Goal: Contribute content: Contribute content

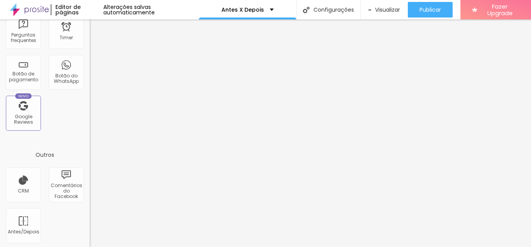
scroll to position [279, 0]
click at [25, 222] on div "Antes/Depois" at bounding box center [23, 223] width 35 height 35
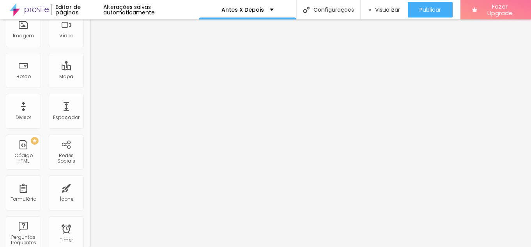
scroll to position [66, 0]
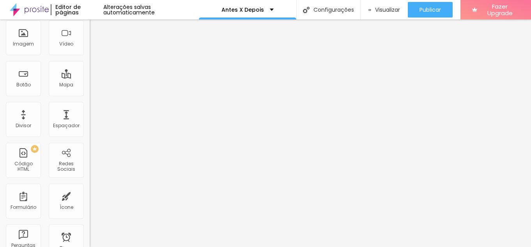
click at [90, 131] on span "Horizontal" at bounding box center [102, 128] width 24 height 7
click at [90, 143] on span "Vertical" at bounding box center [99, 140] width 18 height 7
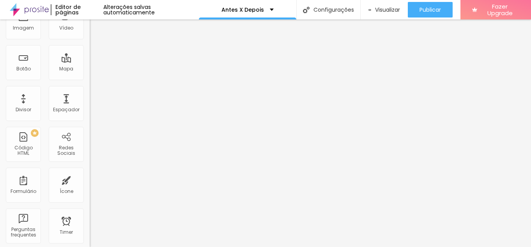
scroll to position [91, 0]
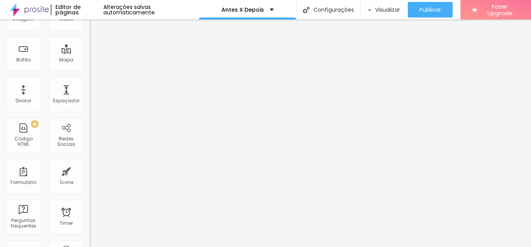
click at [90, 111] on span "Horizontal" at bounding box center [102, 107] width 24 height 7
click at [90, 76] on span "16:9 Cinema" at bounding box center [105, 72] width 30 height 7
click at [90, 92] on span "Quadrado" at bounding box center [102, 89] width 25 height 7
click at [90, 85] on span "Padrão" at bounding box center [99, 81] width 18 height 7
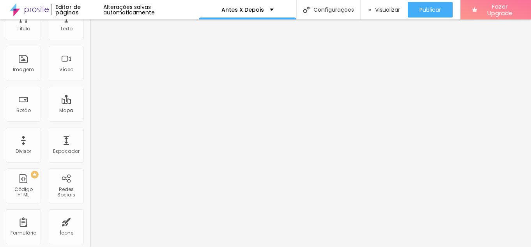
scroll to position [0, 0]
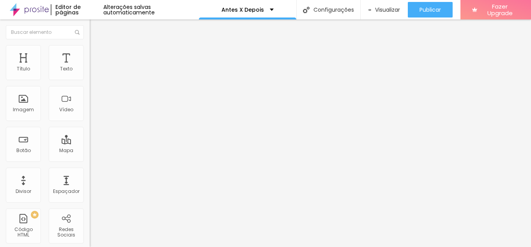
click at [90, 72] on span "Adicionar imagem" at bounding box center [115, 68] width 50 height 7
click at [90, 104] on span "Adicionar imagem" at bounding box center [115, 100] width 50 height 7
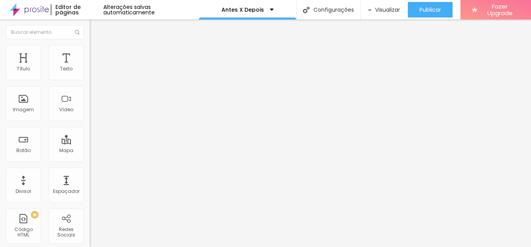
click at [90, 104] on span "Trocar imagem" at bounding box center [111, 100] width 42 height 7
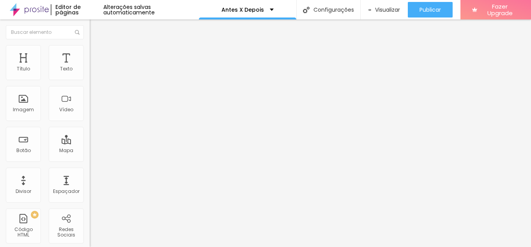
click at [90, 104] on span "Trocar imagem" at bounding box center [111, 100] width 42 height 7
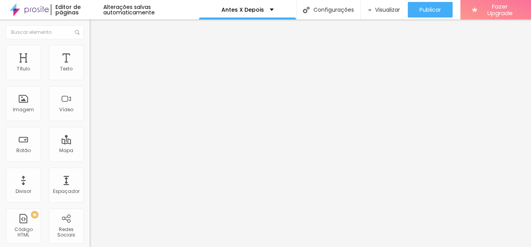
click at [90, 72] on span "Trocar imagem" at bounding box center [111, 68] width 42 height 7
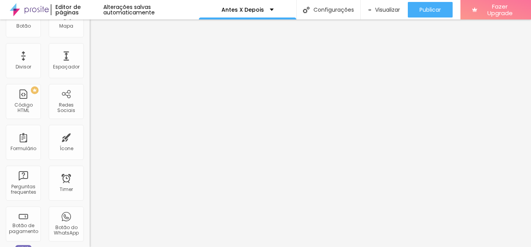
scroll to position [137, 0]
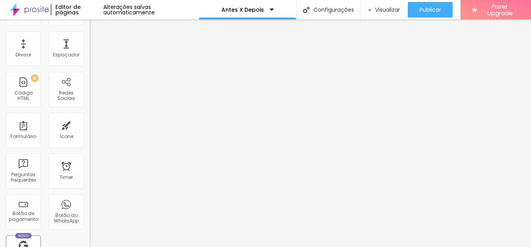
click at [90, 51] on span "Original" at bounding box center [99, 47] width 19 height 7
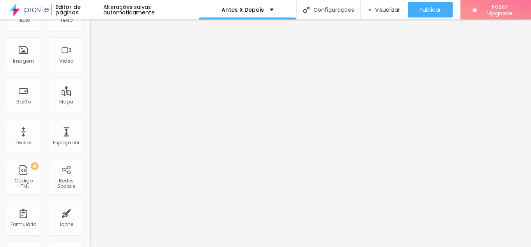
scroll to position [0, 0]
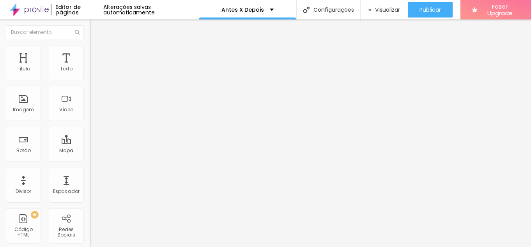
click at [90, 49] on li "Estilo" at bounding box center [135, 49] width 90 height 8
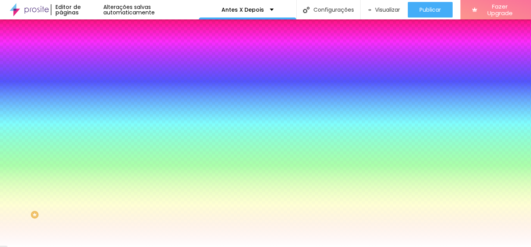
type input "2"
type input "3"
type input "4"
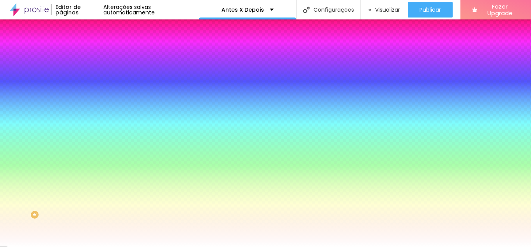
type input "4"
type input "5"
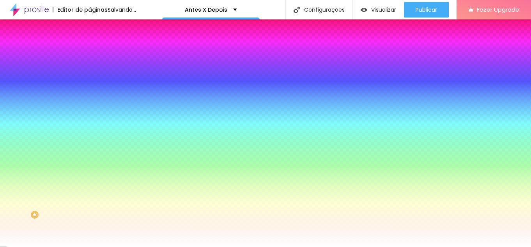
type input "6"
type input "7"
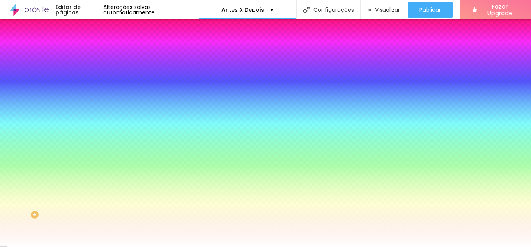
drag, startPoint x: 25, startPoint y: 76, endPoint x: 35, endPoint y: 78, distance: 10.4
type input "7"
click at [90, 151] on input "range" at bounding box center [115, 154] width 50 height 6
click at [90, 29] on button "Editar Antes/Depois" at bounding box center [135, 28] width 90 height 18
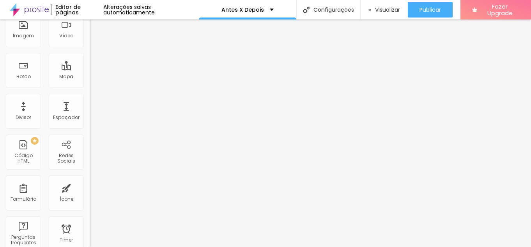
scroll to position [66, 0]
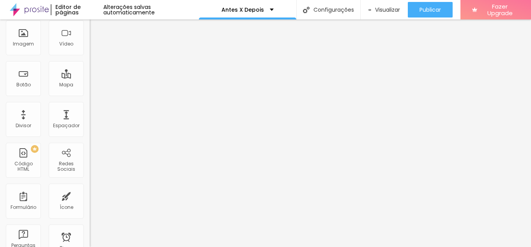
click at [90, 6] on span "Adicionar imagem" at bounding box center [115, 2] width 50 height 7
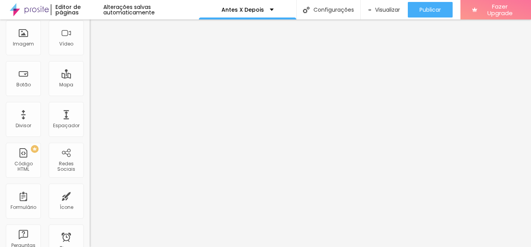
click at [90, 38] on span "Adicionar imagem" at bounding box center [115, 35] width 50 height 7
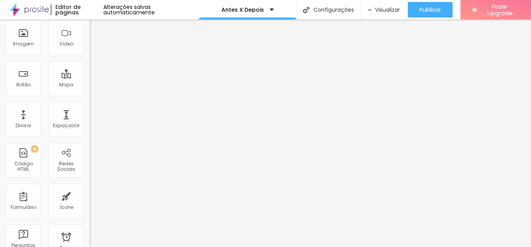
click at [90, 38] on span "Adicionar imagem" at bounding box center [115, 35] width 50 height 7
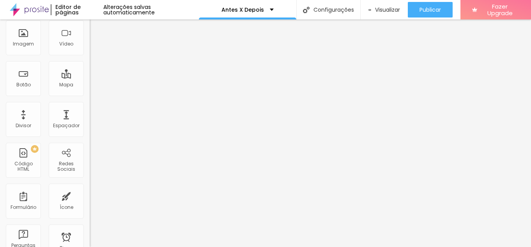
click at [382, 7] on span "Visualizar" at bounding box center [387, 10] width 25 height 6
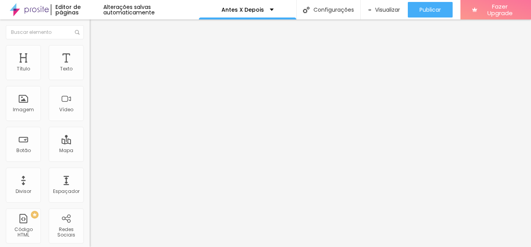
click at [90, 104] on span "Adicionar imagem" at bounding box center [115, 100] width 50 height 7
click at [132, 102] on img at bounding box center [134, 100] width 5 height 5
click at [90, 104] on span "Adicionar imagem" at bounding box center [115, 100] width 50 height 7
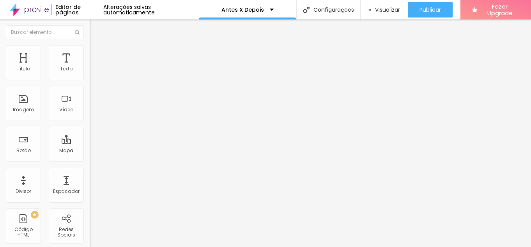
click at [132, 104] on span at bounding box center [134, 100] width 5 height 7
click at [90, 104] on span "Adicionar imagem" at bounding box center [115, 100] width 50 height 7
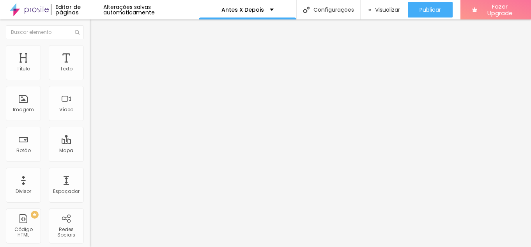
click at [132, 102] on img at bounding box center [134, 100] width 5 height 5
click at [132, 70] on img at bounding box center [134, 67] width 5 height 5
click at [90, 72] on span "Adicionar imagem" at bounding box center [115, 68] width 50 height 7
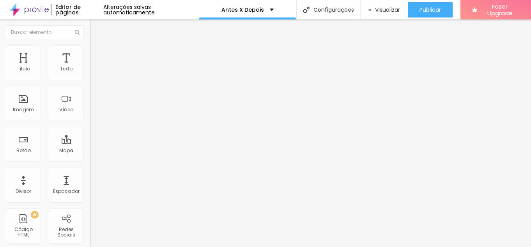
click at [90, 104] on span "Adicionar imagem" at bounding box center [115, 100] width 50 height 7
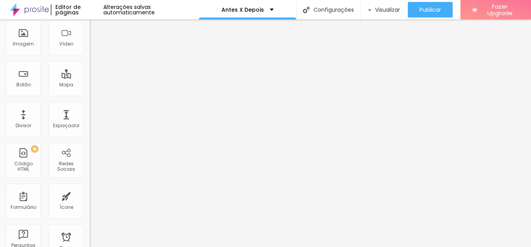
click at [90, 101] on span "16:9 Cinema" at bounding box center [105, 97] width 30 height 7
click at [90, 122] on span "Original" at bounding box center [99, 118] width 19 height 7
click at [90, 74] on span "Em baixo" at bounding box center [101, 71] width 22 height 7
click at [90, 79] on span "Em cima" at bounding box center [100, 75] width 21 height 7
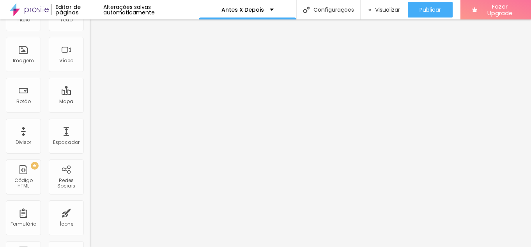
scroll to position [30, 0]
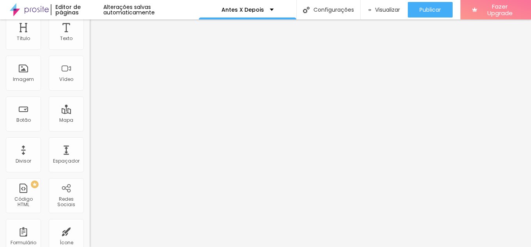
click at [132, 72] on img at bounding box center [134, 69] width 5 height 5
click at [90, 74] on span "Adicionar imagem" at bounding box center [115, 70] width 50 height 7
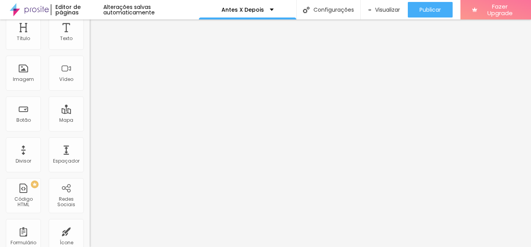
click at [132, 40] on img at bounding box center [134, 37] width 5 height 5
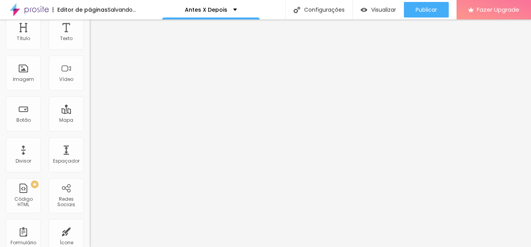
click at [90, 41] on span "Adicionar imagem" at bounding box center [115, 38] width 50 height 7
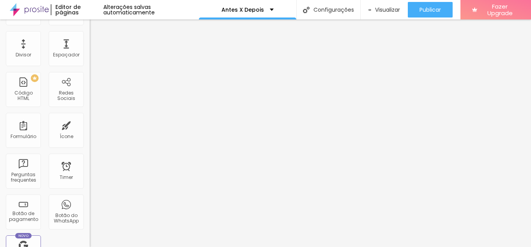
scroll to position [147, 0]
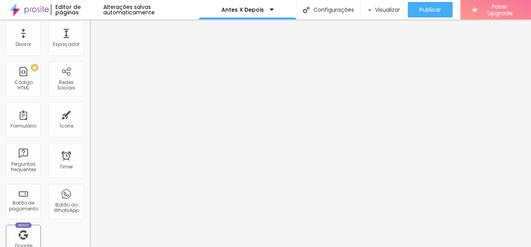
click at [90, 40] on div "Original" at bounding box center [135, 35] width 90 height 7
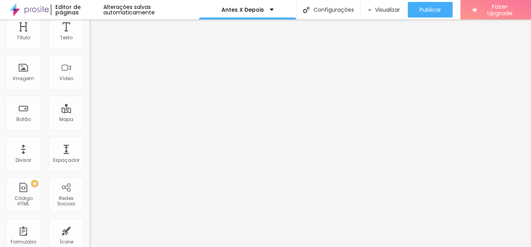
scroll to position [30, 0]
click at [90, 41] on span "Adicionar imagem" at bounding box center [115, 38] width 50 height 7
click at [90, 41] on span "Trocar imagem" at bounding box center [111, 38] width 42 height 7
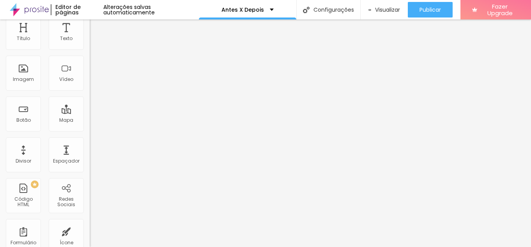
click at [132, 41] on span at bounding box center [134, 38] width 5 height 7
click at [90, 41] on span "Adicionar imagem" at bounding box center [115, 38] width 50 height 7
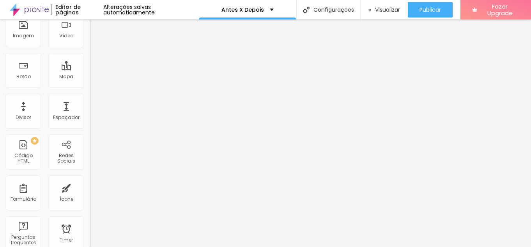
scroll to position [66, 0]
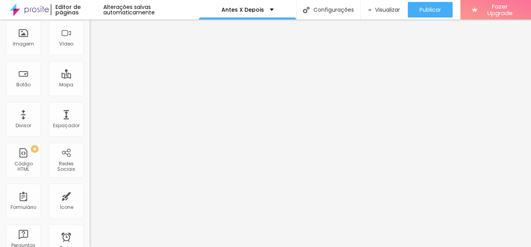
click at [90, 6] on span "Adicionar imagem" at bounding box center [115, 2] width 50 height 7
click at [90, 101] on span "16:9 Cinema" at bounding box center [105, 97] width 30 height 7
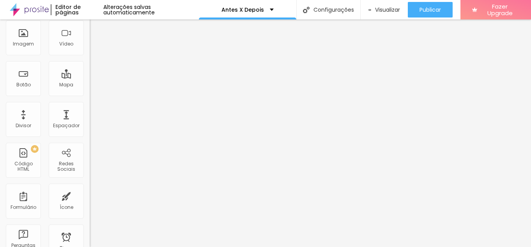
click at [90, 122] on span "Original" at bounding box center [99, 118] width 19 height 7
click at [90, 38] on span "Adicionar imagem" at bounding box center [115, 35] width 50 height 7
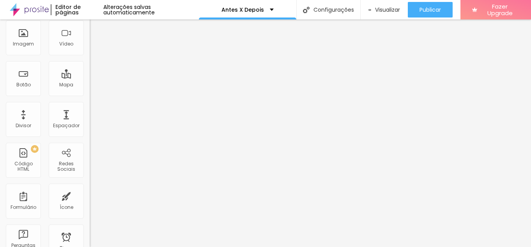
click at [132, 37] on img at bounding box center [134, 34] width 5 height 5
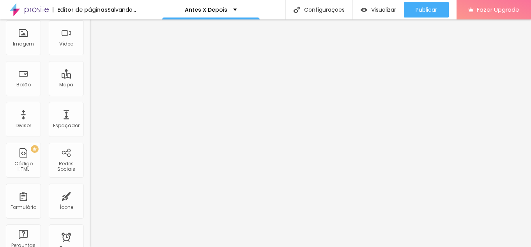
click at [90, 38] on span "Adicionar imagem" at bounding box center [115, 35] width 50 height 7
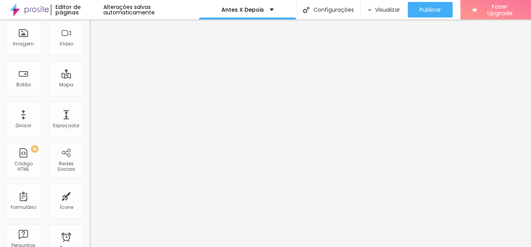
click at [90, 38] on span "Adicionar imagem" at bounding box center [115, 35] width 50 height 7
click at [132, 37] on img at bounding box center [134, 34] width 5 height 5
click at [90, 38] on span "Adicionar imagem" at bounding box center [115, 35] width 50 height 7
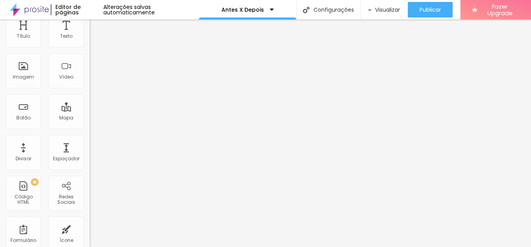
scroll to position [0, 0]
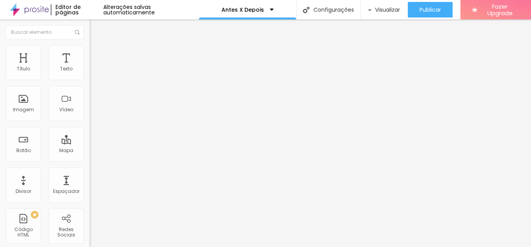
click at [90, 47] on img at bounding box center [93, 48] width 7 height 7
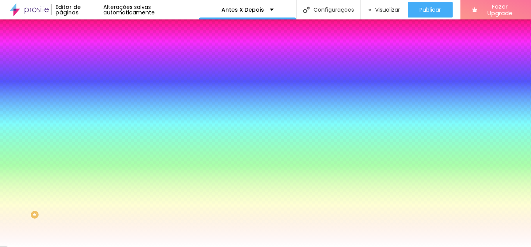
type input "4"
type input "5"
type input "6"
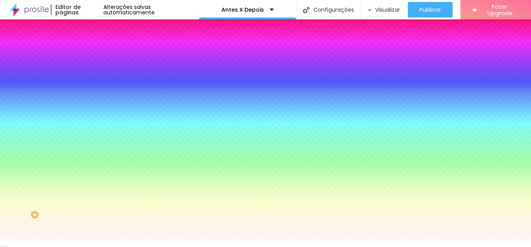
type input "6"
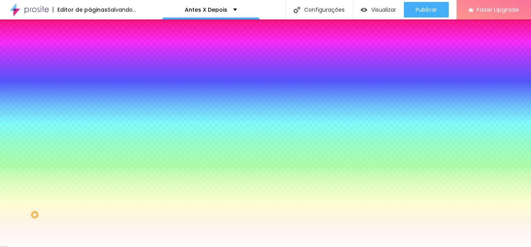
type input "7"
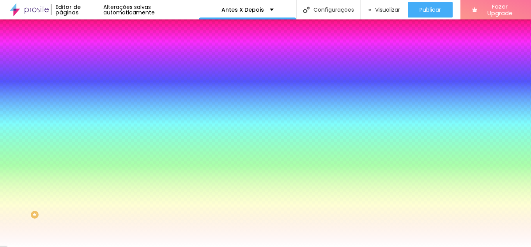
drag, startPoint x: 26, startPoint y: 77, endPoint x: 35, endPoint y: 81, distance: 10.5
type input "7"
click at [90, 151] on input "range" at bounding box center [115, 154] width 50 height 6
click at [95, 30] on img "button" at bounding box center [98, 28] width 6 height 6
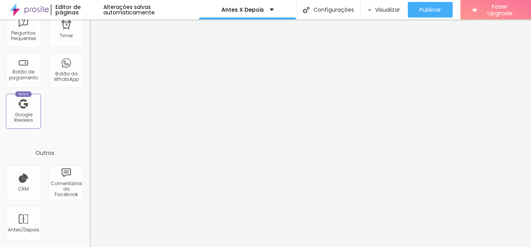
scroll to position [66, 0]
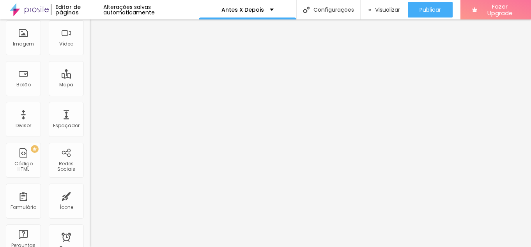
click at [90, 101] on span "16:9 Cinema" at bounding box center [105, 97] width 30 height 7
click at [90, 122] on span "Original" at bounding box center [99, 118] width 19 height 7
click at [90, 6] on span "Adicionar imagem" at bounding box center [115, 2] width 50 height 7
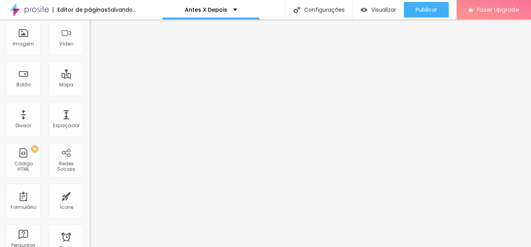
click at [90, 38] on span "Adicionar imagem" at bounding box center [115, 35] width 50 height 7
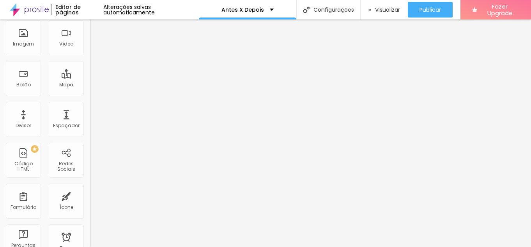
click at [132, 6] on span at bounding box center [134, 2] width 5 height 7
click at [132, 38] on span at bounding box center [134, 35] width 5 height 7
click at [90, 6] on span "Adicionar imagem" at bounding box center [115, 2] width 50 height 7
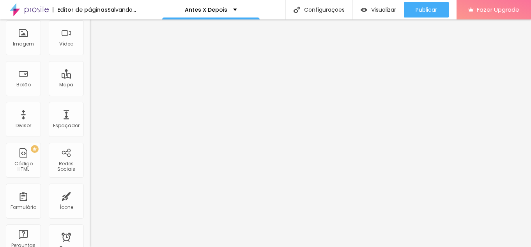
scroll to position [117, 0]
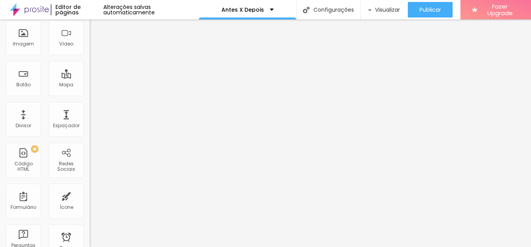
drag, startPoint x: 337, startPoint y: 143, endPoint x: 350, endPoint y: 150, distance: 14.6
click at [90, 38] on span "Adicionar imagem" at bounding box center [115, 35] width 50 height 7
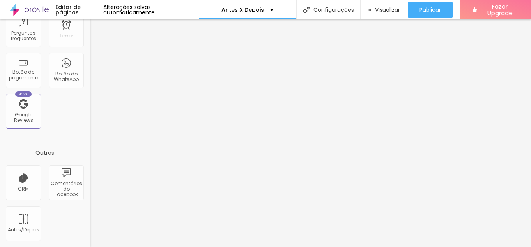
scroll to position [66, 0]
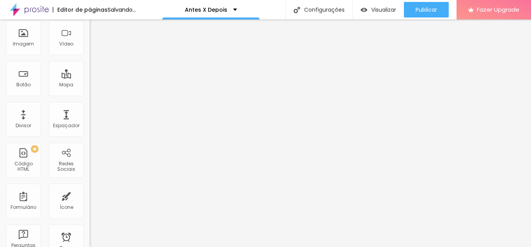
click at [90, 101] on span "16:9 Cinema" at bounding box center [105, 97] width 30 height 7
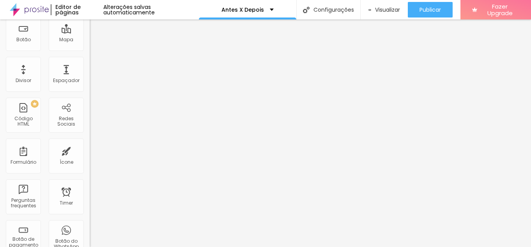
scroll to position [112, 0]
click at [90, 76] on span "Original" at bounding box center [99, 72] width 19 height 7
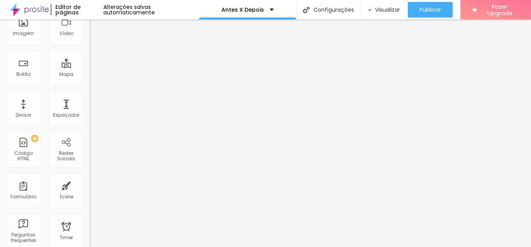
scroll to position [34, 0]
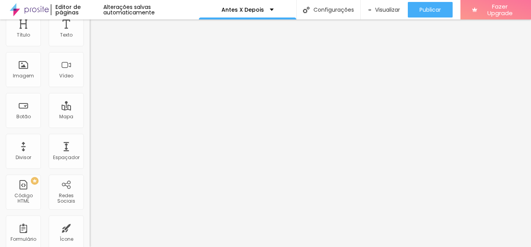
click at [90, 38] on span "Adicionar imagem" at bounding box center [115, 34] width 50 height 7
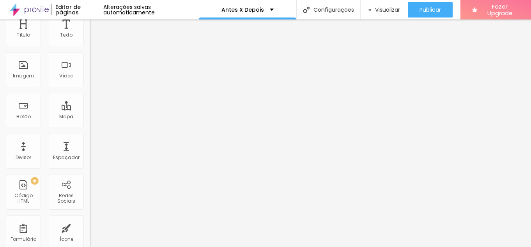
click at [90, 70] on span "Adicionar imagem" at bounding box center [115, 67] width 50 height 7
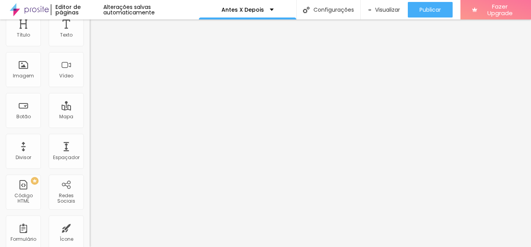
click at [132, 36] on img at bounding box center [134, 34] width 5 height 5
click at [90, 38] on span "Adicionar imagem" at bounding box center [115, 34] width 50 height 7
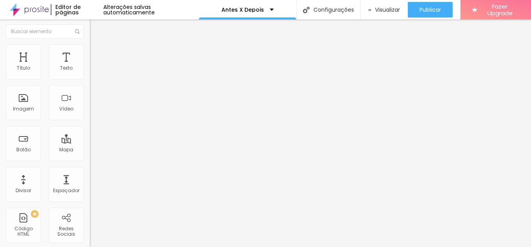
scroll to position [0, 0]
click at [97, 52] on span "Estilo" at bounding box center [103, 50] width 12 height 7
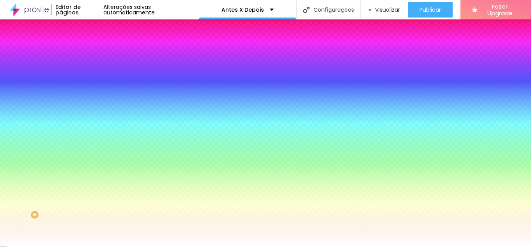
type input "4"
type input "5"
type input "6"
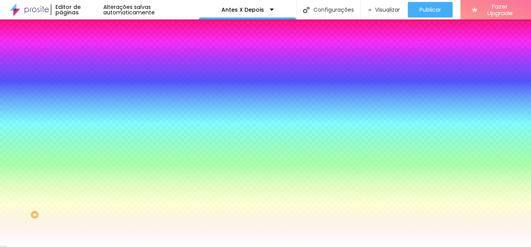
type input "6"
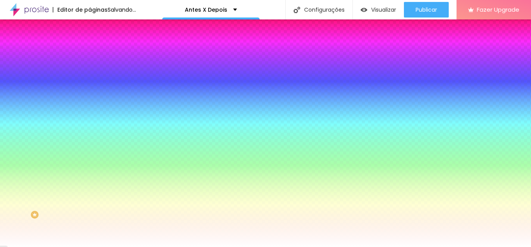
type input "7"
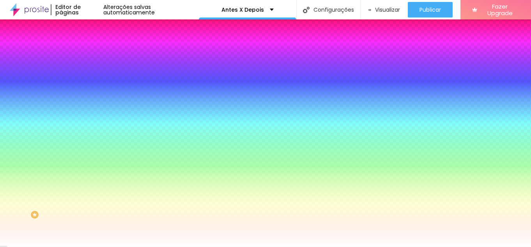
drag, startPoint x: 26, startPoint y: 76, endPoint x: 35, endPoint y: 79, distance: 9.6
type input "7"
click at [90, 151] on input "range" at bounding box center [115, 154] width 50 height 6
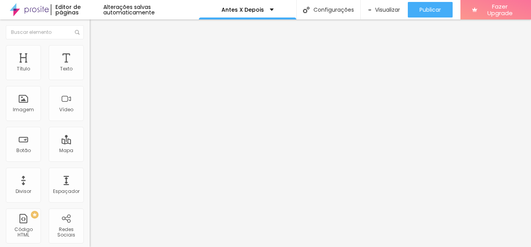
click at [90, 46] on img at bounding box center [93, 48] width 7 height 7
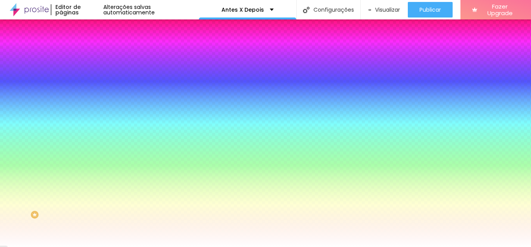
type input "4"
type input "5"
type input "6"
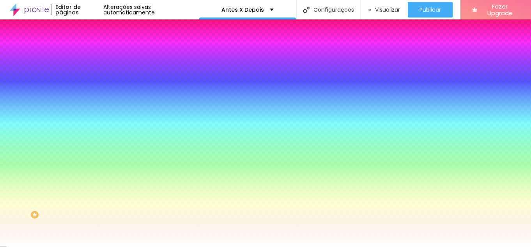
type input "6"
type input "7"
drag, startPoint x: 26, startPoint y: 76, endPoint x: 35, endPoint y: 80, distance: 9.8
type input "7"
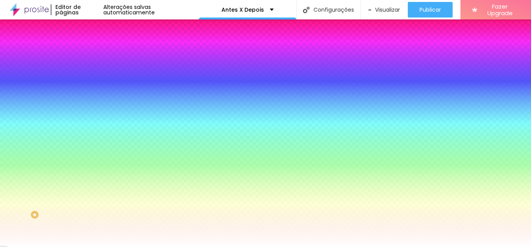
click at [90, 151] on input "range" at bounding box center [115, 154] width 50 height 6
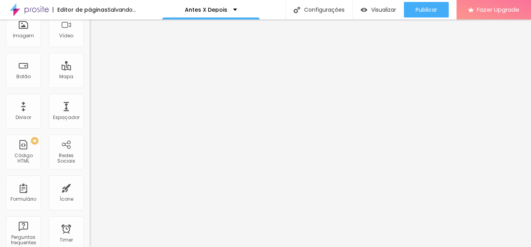
scroll to position [66, 0]
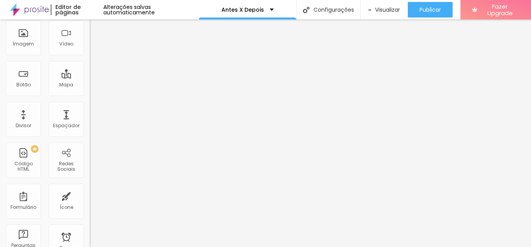
click at [90, 101] on span "16:9 Cinema" at bounding box center [105, 97] width 30 height 7
click at [90, 121] on div "Original" at bounding box center [135, 118] width 90 height 5
click at [90, 6] on span "Adicionar imagem" at bounding box center [115, 2] width 50 height 7
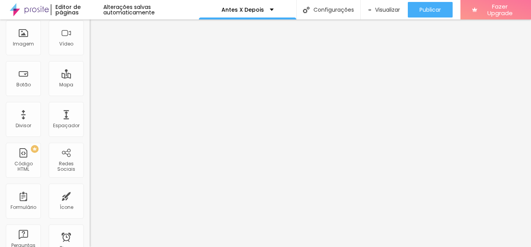
click at [90, 38] on span "Adicionar imagem" at bounding box center [115, 35] width 50 height 7
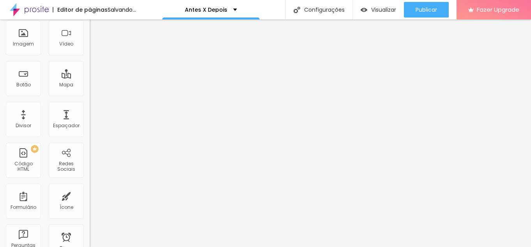
click at [90, 6] on span "Adicionar imagem" at bounding box center [115, 2] width 50 height 7
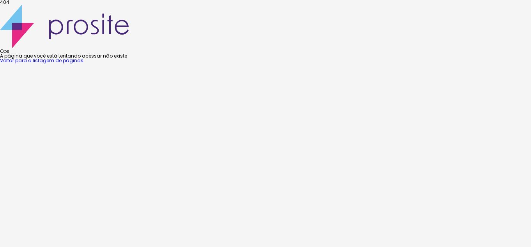
click at [83, 64] on link "Voltar para a listagem de páginas" at bounding box center [41, 60] width 83 height 7
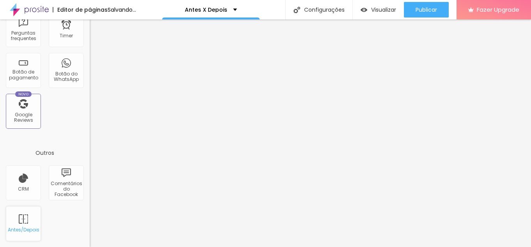
scroll to position [66, 0]
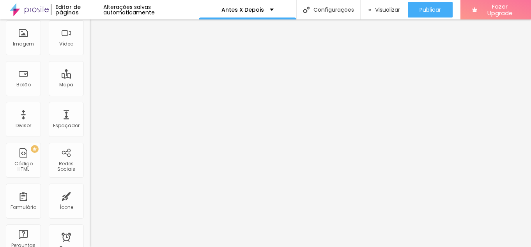
click at [90, 101] on span "16:9 Cinema" at bounding box center [105, 97] width 30 height 7
click at [90, 121] on div "Original" at bounding box center [135, 118] width 90 height 5
click at [90, 38] on span "Adicionar imagem" at bounding box center [115, 35] width 50 height 7
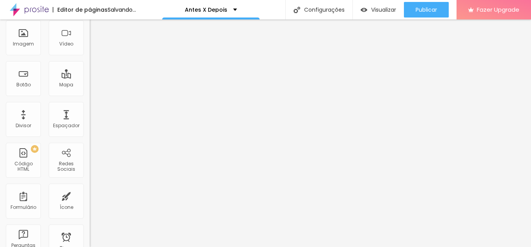
click at [90, 6] on span "Adicionar imagem" at bounding box center [115, 2] width 50 height 7
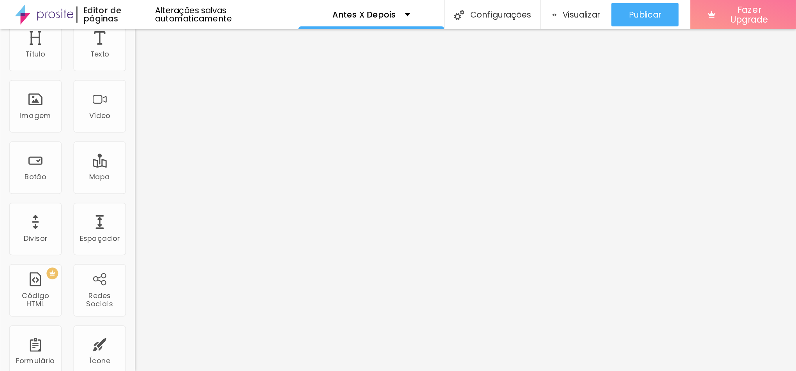
scroll to position [0, 0]
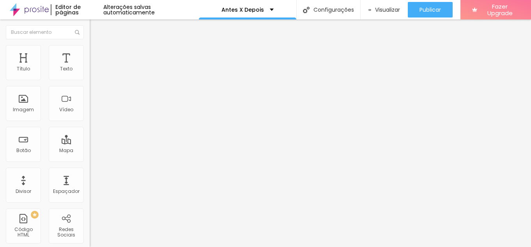
click at [97, 53] on span "Estilo" at bounding box center [103, 50] width 12 height 7
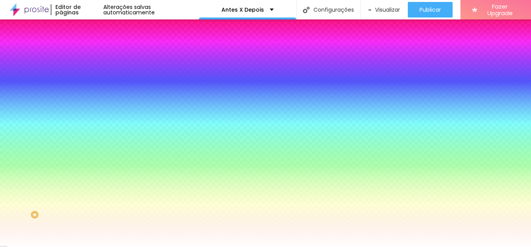
type input "4"
type input "5"
type input "6"
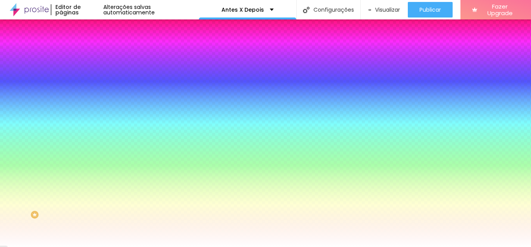
type input "6"
type input "7"
type input "8"
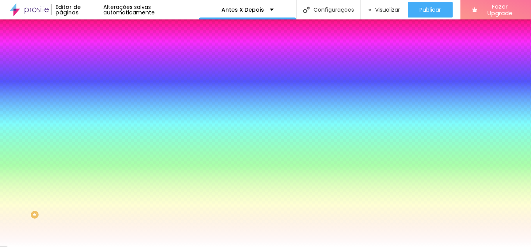
type input "7"
drag, startPoint x: 28, startPoint y: 76, endPoint x: 36, endPoint y: 78, distance: 7.9
type input "7"
click at [90, 151] on input "range" at bounding box center [115, 154] width 50 height 6
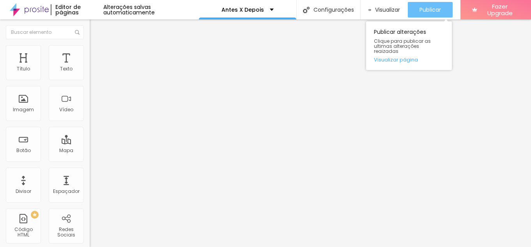
click at [437, 14] on div "Publicar" at bounding box center [429, 10] width 21 height 16
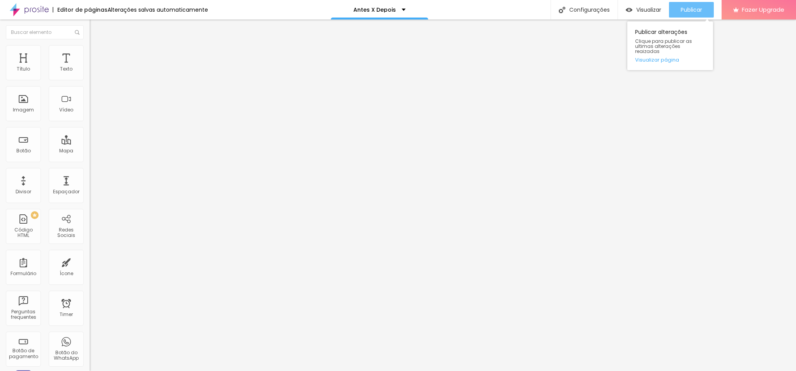
click at [530, 7] on span "Publicar" at bounding box center [691, 10] width 21 height 6
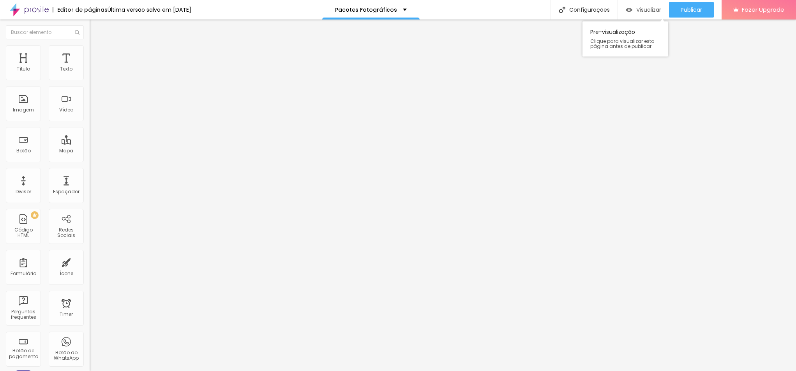
click at [646, 12] on span "Visualizar" at bounding box center [648, 10] width 25 height 6
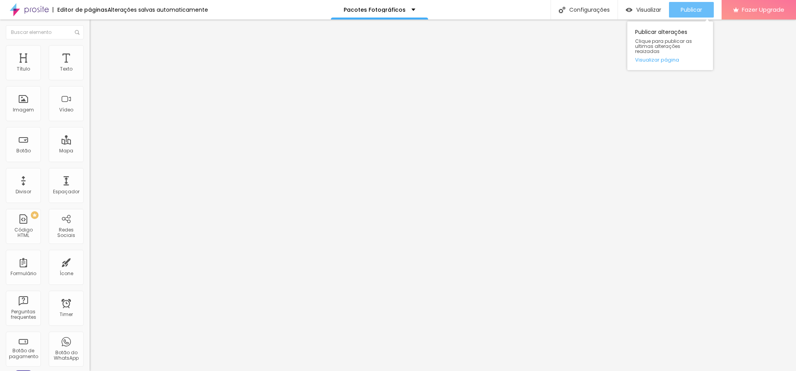
click at [690, 9] on span "Publicar" at bounding box center [691, 10] width 21 height 6
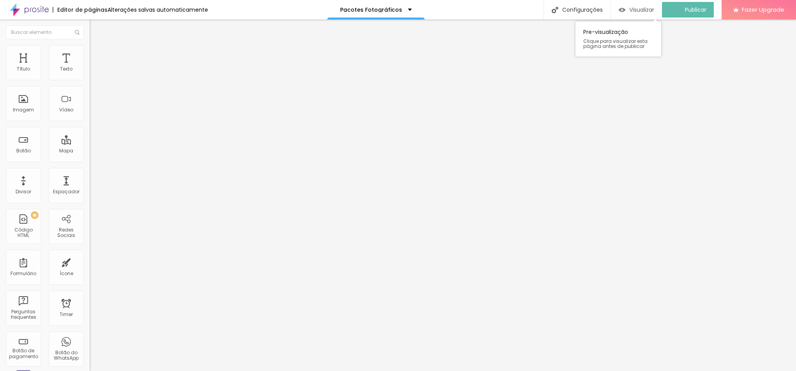
click at [645, 10] on span "Visualizar" at bounding box center [641, 10] width 25 height 6
click at [95, 28] on img "button" at bounding box center [98, 28] width 6 height 6
click at [28, 113] on div "Imagem" at bounding box center [23, 109] width 21 height 5
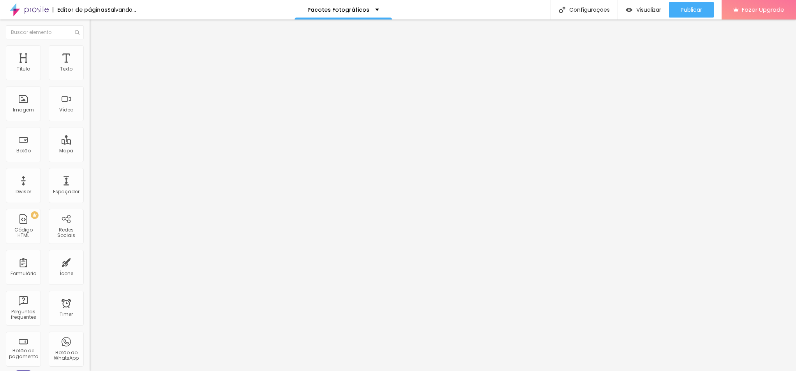
click at [90, 99] on img at bounding box center [92, 95] width 5 height 5
click at [90, 122] on span "Original" at bounding box center [99, 118] width 19 height 7
click at [90, 131] on span "Padrão" at bounding box center [99, 128] width 18 height 7
click at [90, 67] on span "Adicionar imagem" at bounding box center [115, 63] width 50 height 7
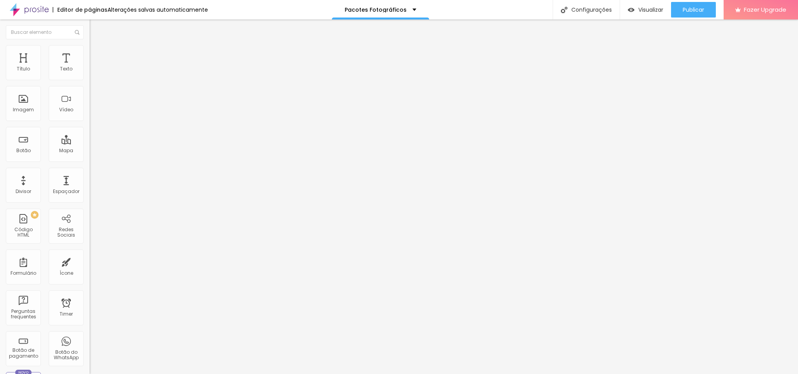
click at [90, 143] on span "Original" at bounding box center [99, 140] width 19 height 7
click at [694, 9] on span "Publicar" at bounding box center [693, 10] width 21 height 6
